Goal: Transaction & Acquisition: Purchase product/service

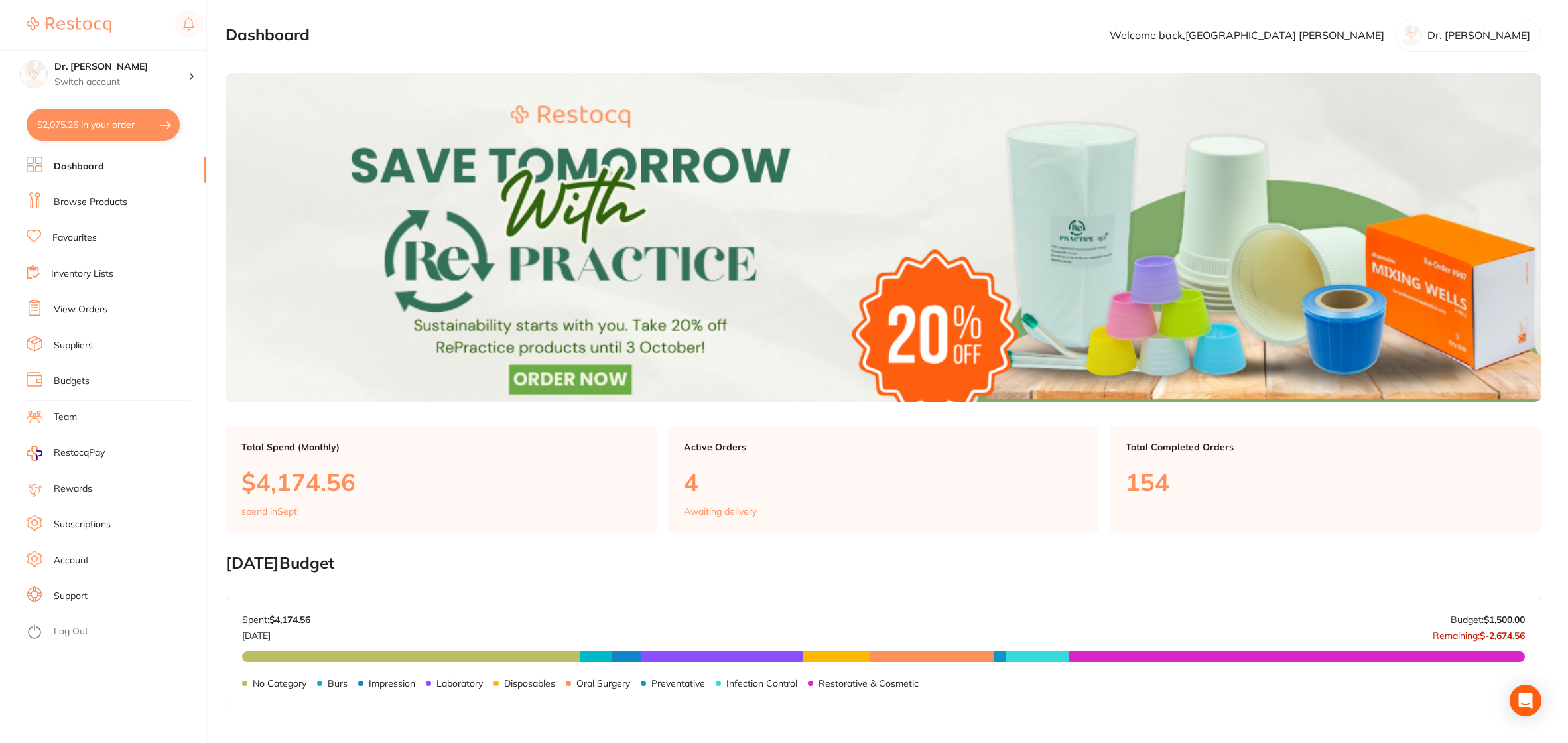
click at [113, 205] on link "Browse Products" at bounding box center [90, 201] width 74 height 13
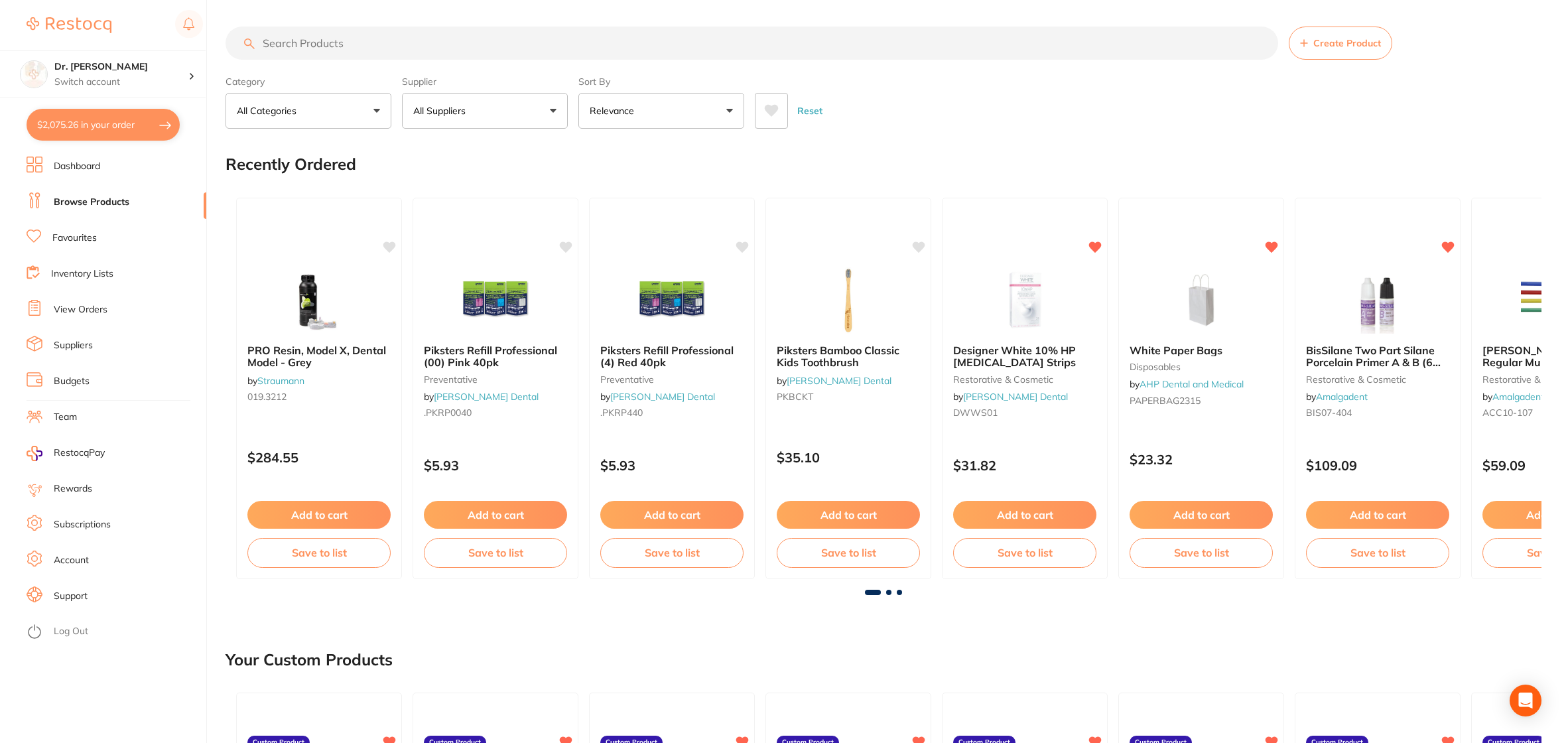
click at [348, 45] on input "search" at bounding box center [751, 43] width 1052 height 33
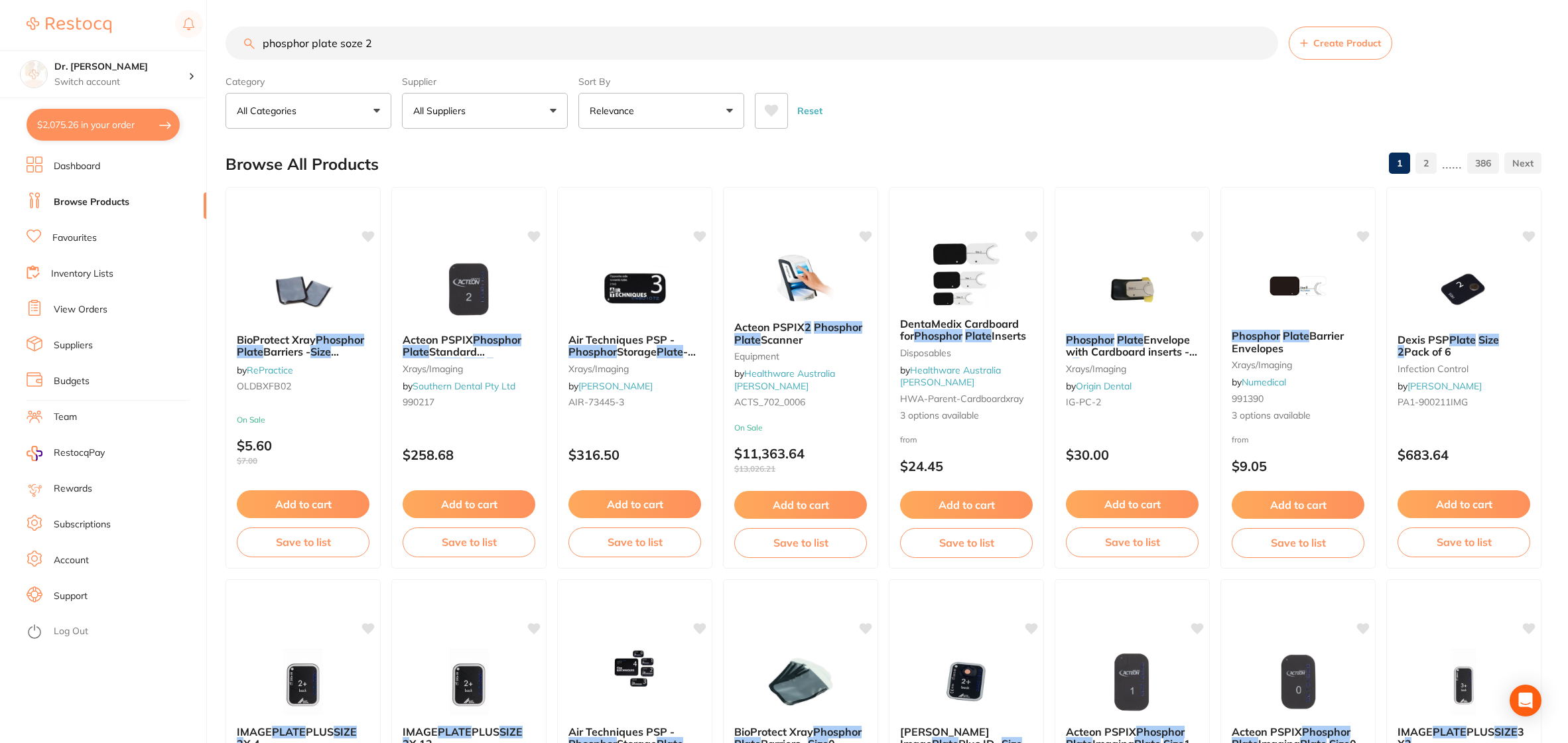
click at [351, 44] on input "phosphor plate soze 2" at bounding box center [751, 43] width 1052 height 33
type input "phosphor plate size 2"
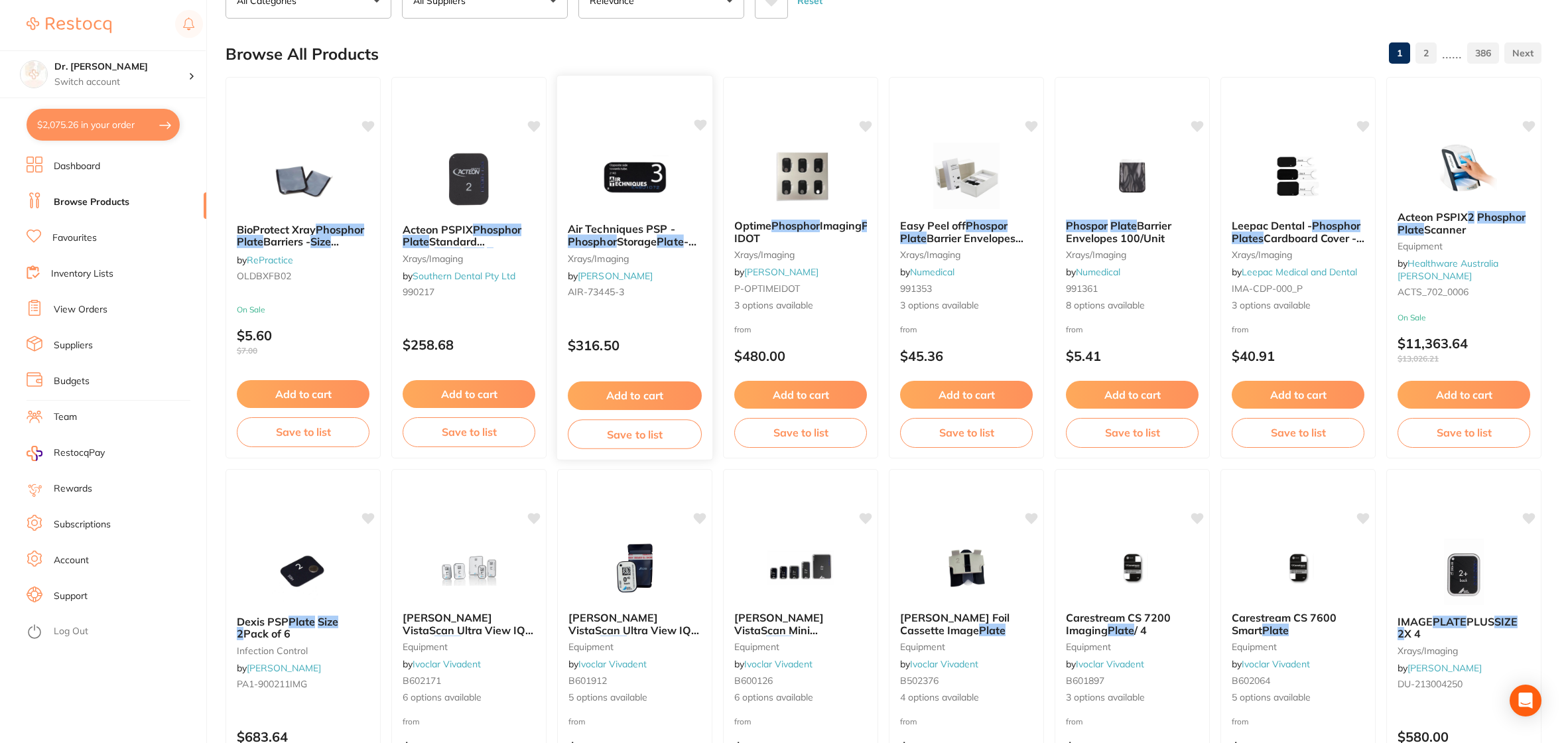
scroll to position [115, 0]
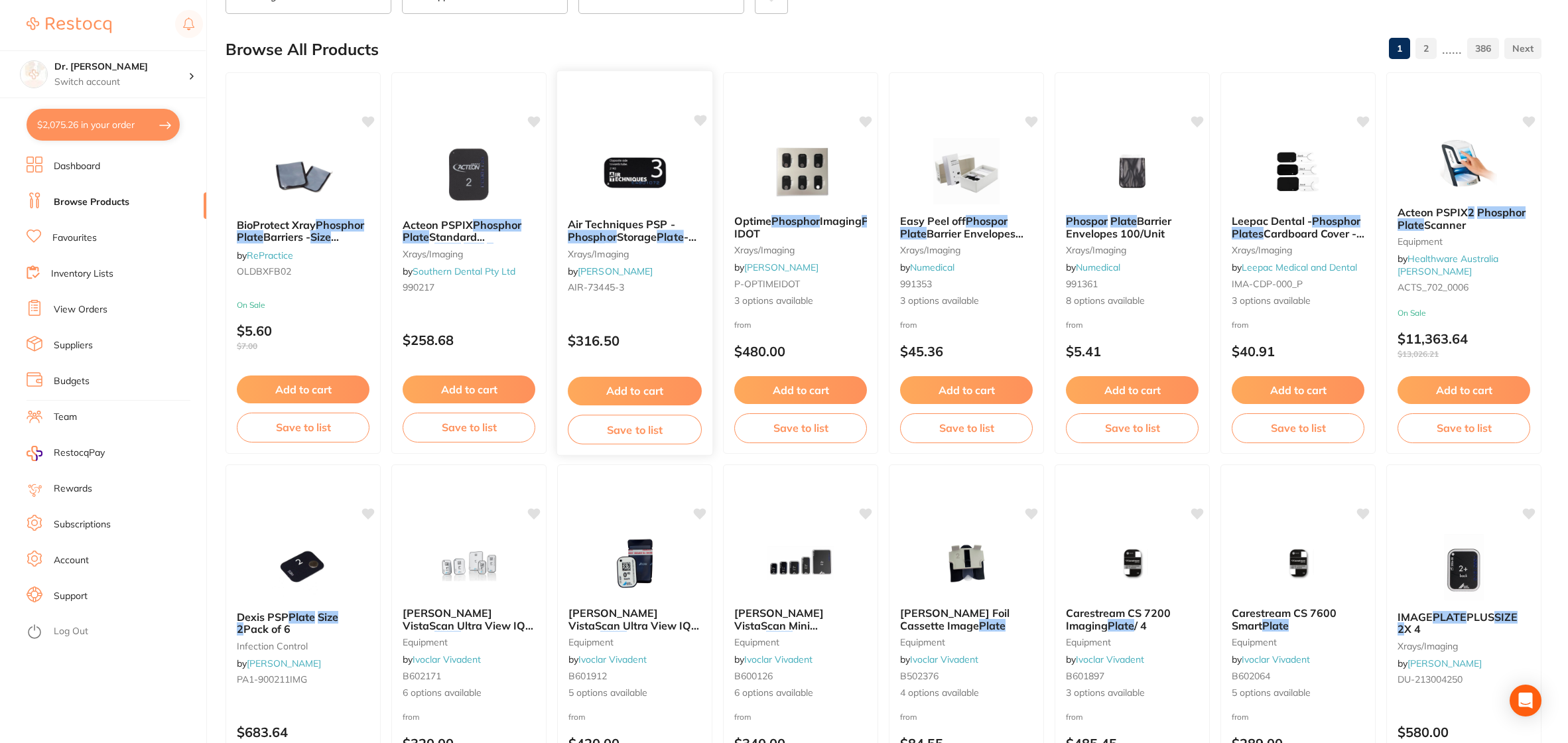
click at [656, 190] on img at bounding box center [634, 174] width 86 height 67
